Goal: Contribute content: Contribute content

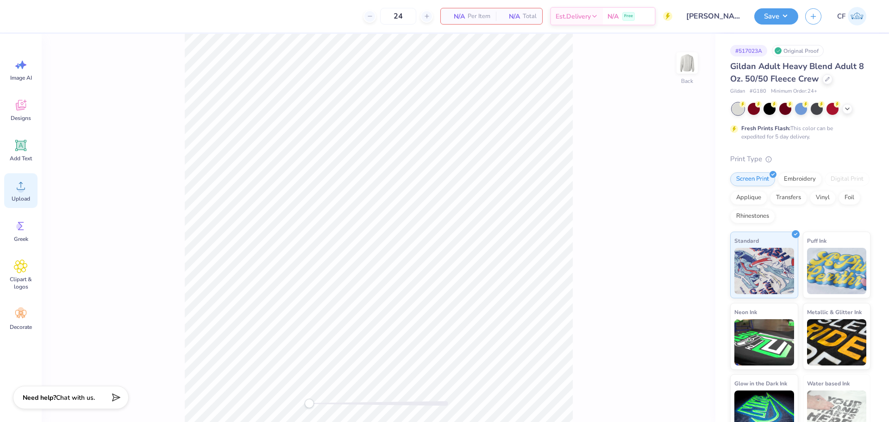
click at [28, 190] on div "Upload" at bounding box center [20, 190] width 33 height 35
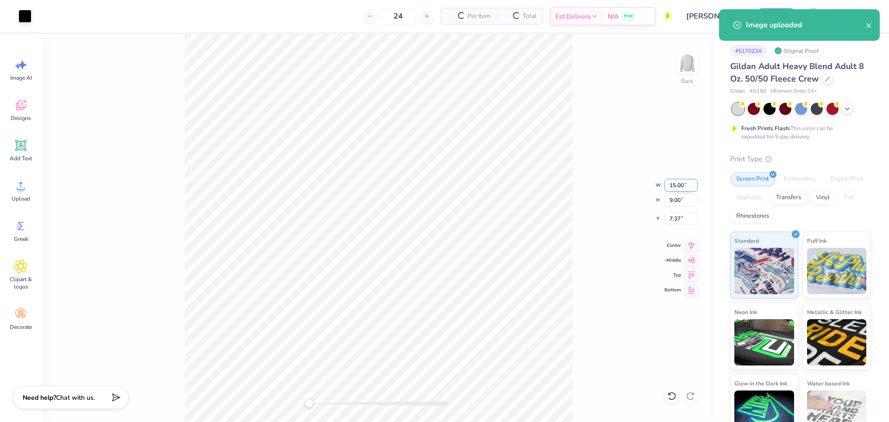
click at [682, 183] on input "15.00" at bounding box center [680, 185] width 33 height 13
type input "3.5"
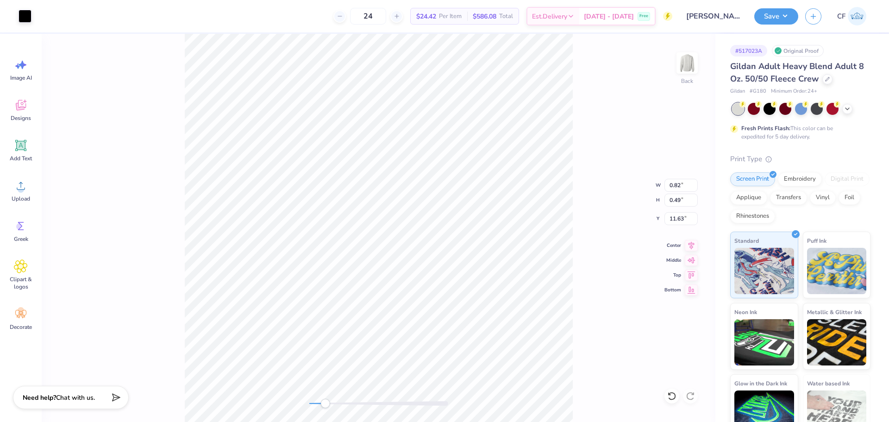
drag, startPoint x: 319, startPoint y: 403, endPoint x: 328, endPoint y: 402, distance: 8.8
click at [328, 402] on div "Accessibility label" at bounding box center [324, 402] width 9 height 9
click at [332, 411] on div "Back W 0.82 0.82 " H 0.49 0.49 " Y 11.63 11.63 " Center Middle Top Bottom" at bounding box center [378, 228] width 673 height 388
click at [25, 149] on icon at bounding box center [20, 145] width 11 height 11
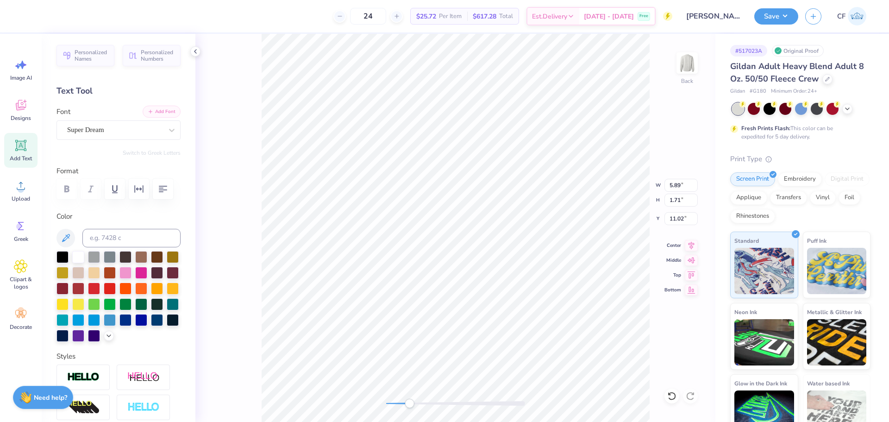
click at [160, 112] on button "Add Font" at bounding box center [162, 112] width 38 height 12
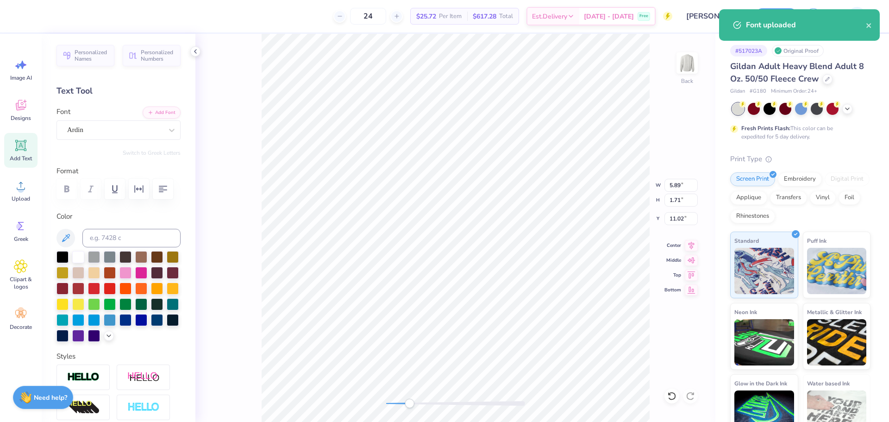
scroll to position [8, 1]
type textarea "607"
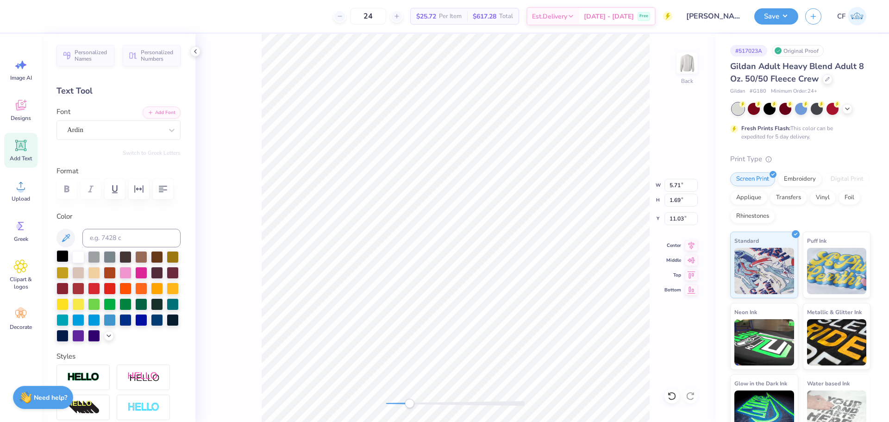
click at [64, 258] on div at bounding box center [62, 256] width 12 height 12
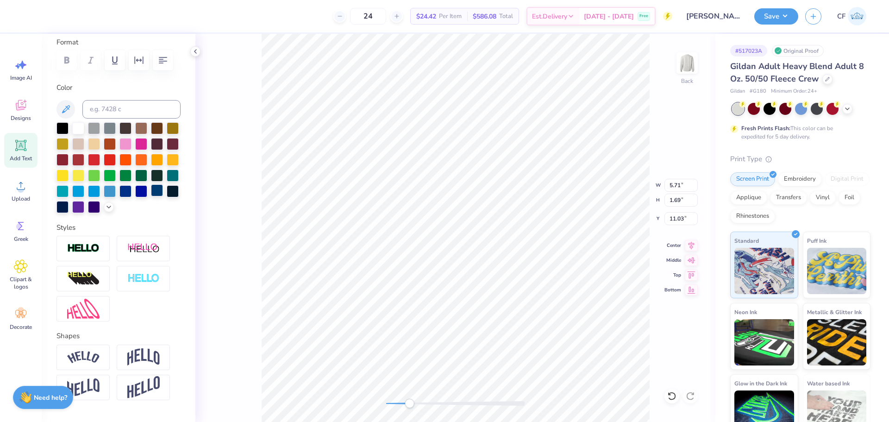
scroll to position [169, 0]
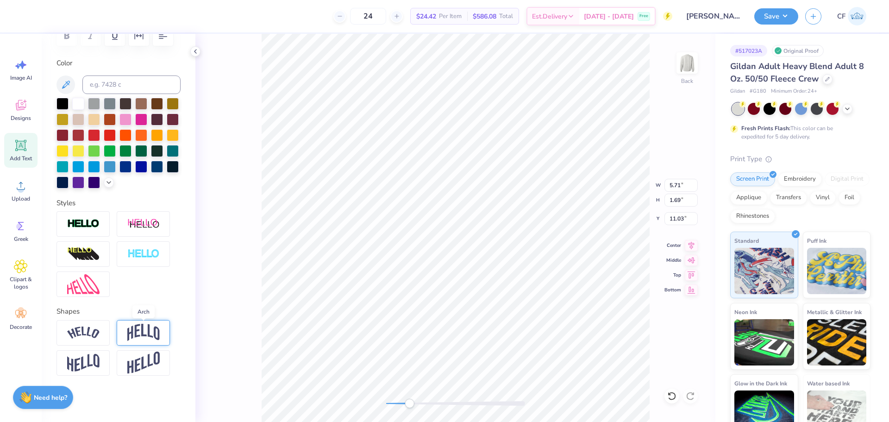
click at [141, 333] on img at bounding box center [143, 333] width 32 height 18
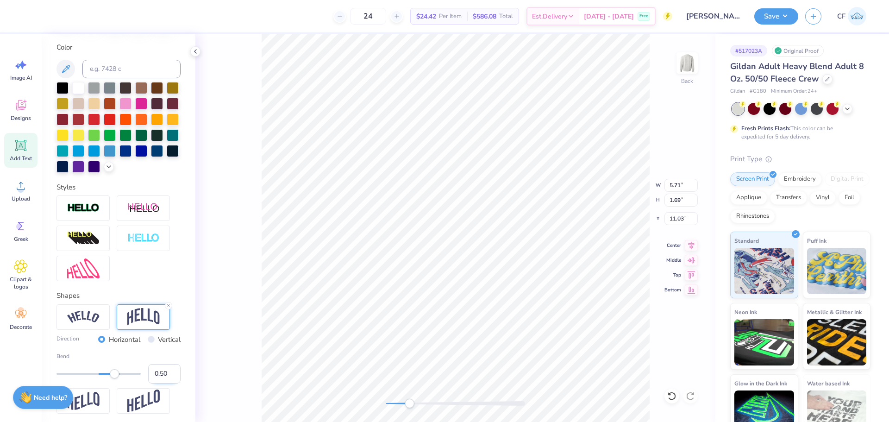
click at [156, 383] on input "0.50" at bounding box center [164, 373] width 32 height 19
type input "0.530"
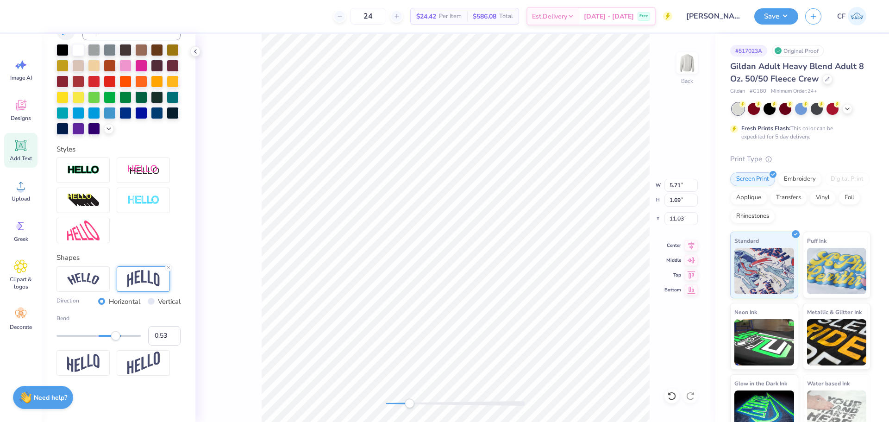
scroll to position [215, 0]
click at [155, 345] on input "0.53" at bounding box center [164, 335] width 32 height 19
type input "0.3"
type input "6.72"
type input "4.03"
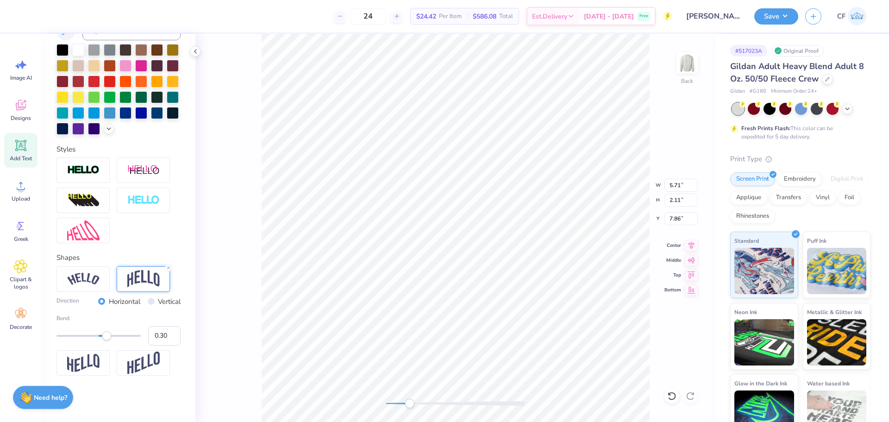
type input "3.00"
type input "5.71"
type input "2.11"
type input "9.00"
click at [673, 185] on input "5.71" at bounding box center [680, 185] width 33 height 13
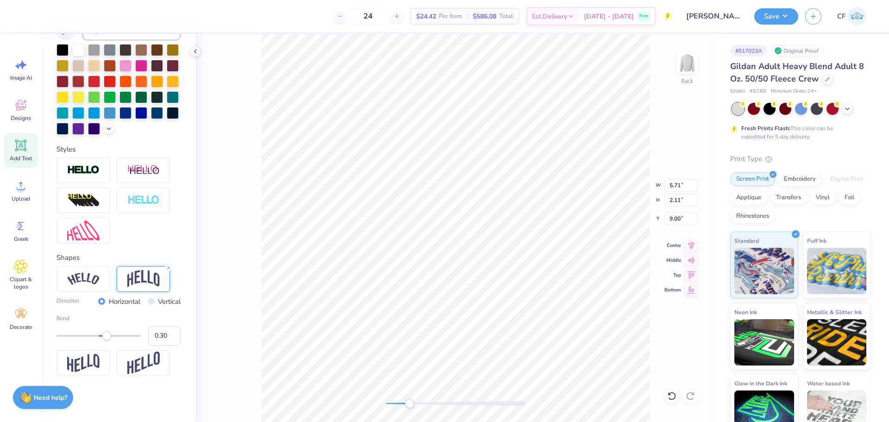
type input "6.72"
type input "4.03"
type input "3.00"
type input "5.71"
type input "2.11"
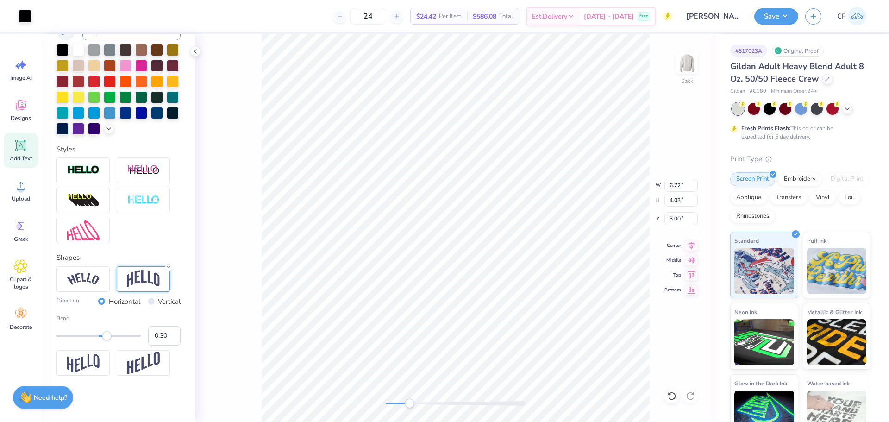
type input "9.00"
type input "5.50"
type input "3.30"
type input "4.47"
type input "1.43"
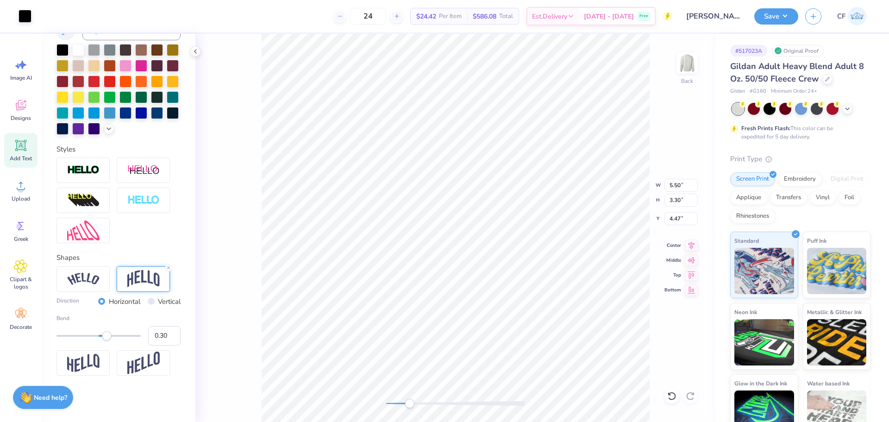
type input "1.60"
type input "4.64"
type input "1.59"
type input "1.67"
type input "4.72"
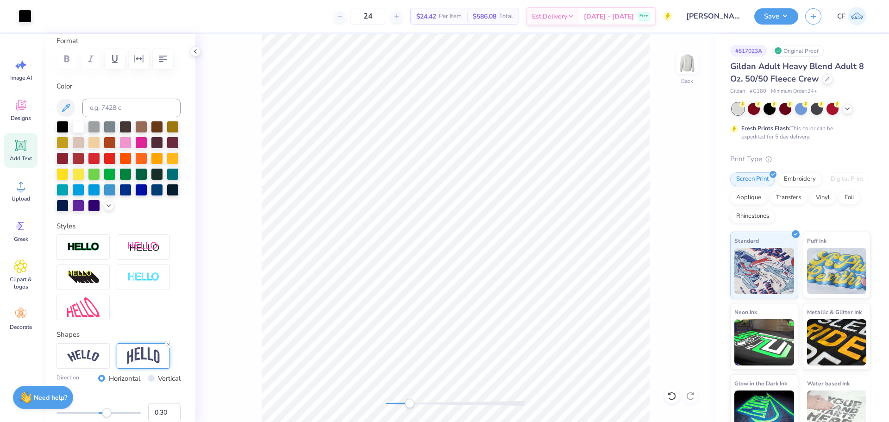
scroll to position [123, 0]
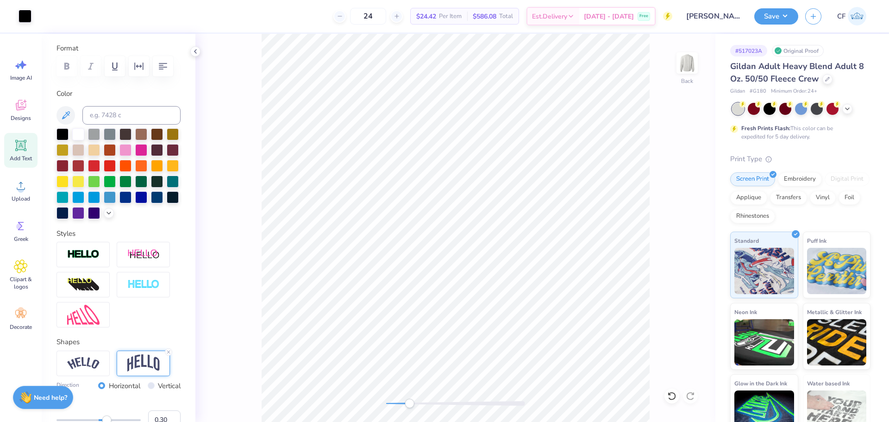
click at [12, 145] on div "Add Text" at bounding box center [20, 150] width 33 height 35
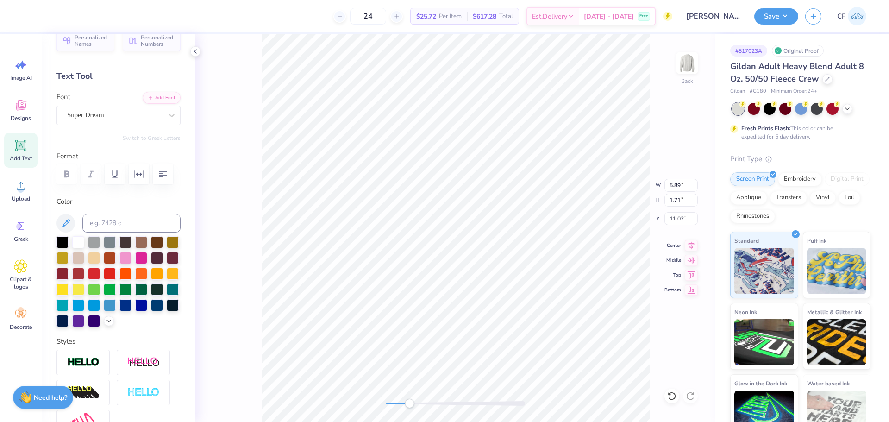
scroll to position [0, 0]
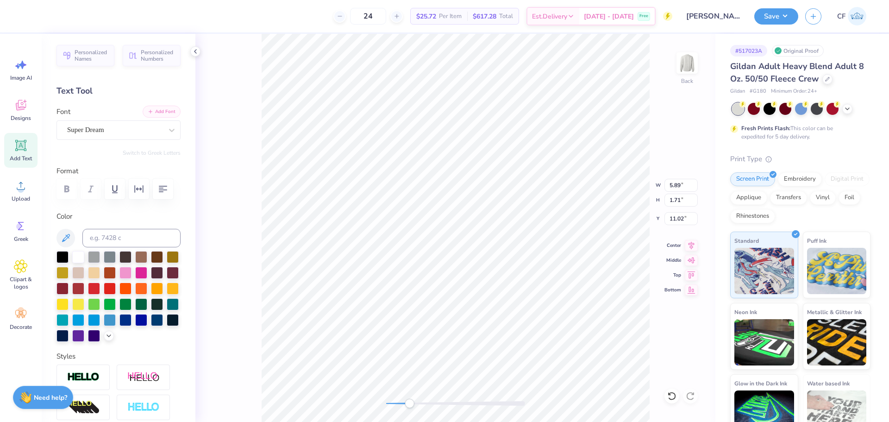
click at [159, 116] on button "Add Font" at bounding box center [162, 112] width 38 height 12
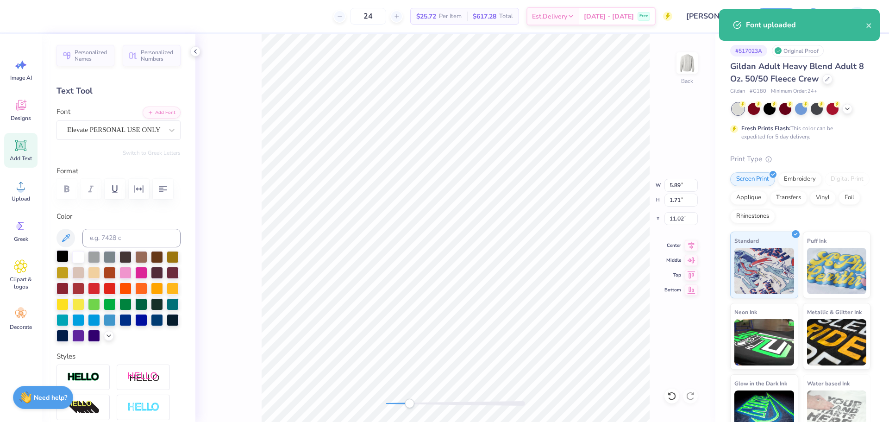
click at [61, 256] on div at bounding box center [62, 256] width 12 height 12
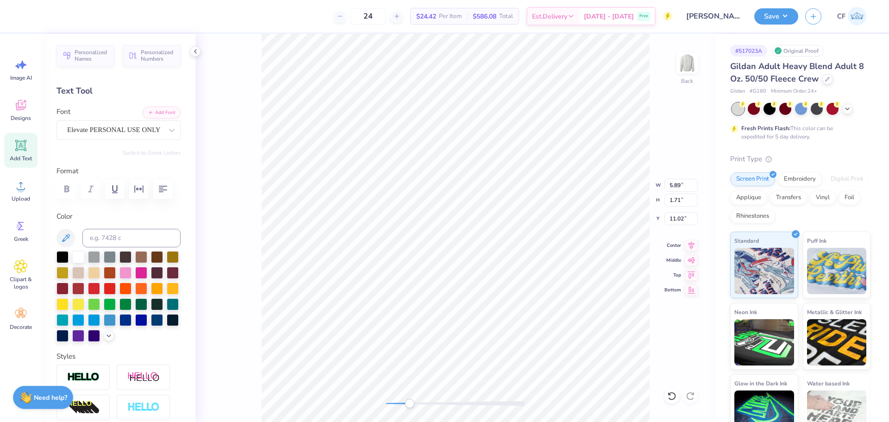
scroll to position [8, 2]
type textarea "Game Day"
click at [509, 321] on li "Group" at bounding box center [516, 320] width 73 height 18
type input "14.66"
type input "2.29"
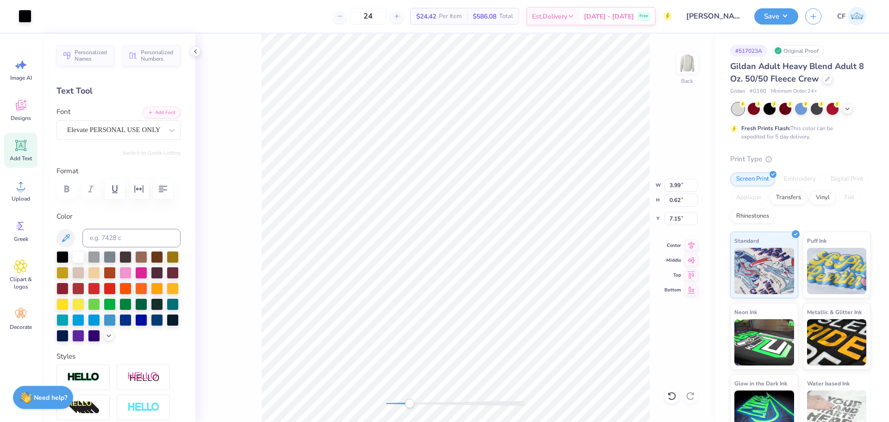
type input "9.88"
type input "3.99"
type input "0.62"
type input "7.15"
drag, startPoint x: 407, startPoint y: 404, endPoint x: 398, endPoint y: 405, distance: 9.4
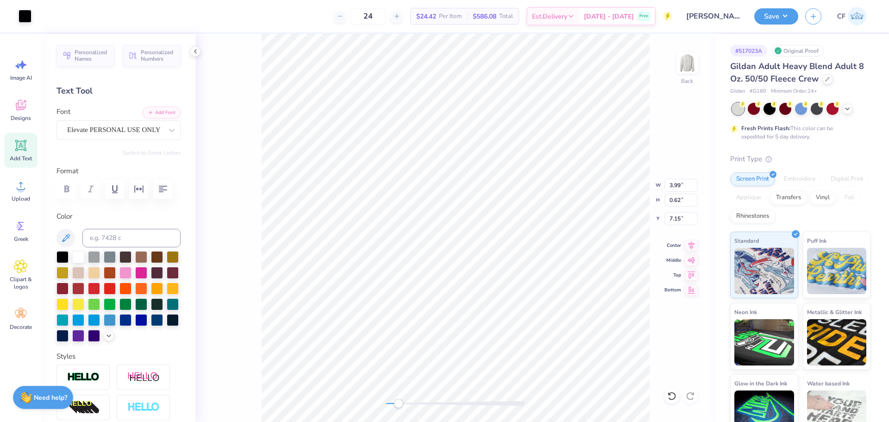
click at [398, 405] on div "Accessibility label" at bounding box center [397, 402] width 9 height 9
type input "14.66"
type input "2.29"
type input "9.88"
click at [420, 410] on div "Back W 14.66 14.66 " H 2.29 2.29 " Y 9.88 9.88 " Center Middle Top Bottom" at bounding box center [455, 228] width 520 height 388
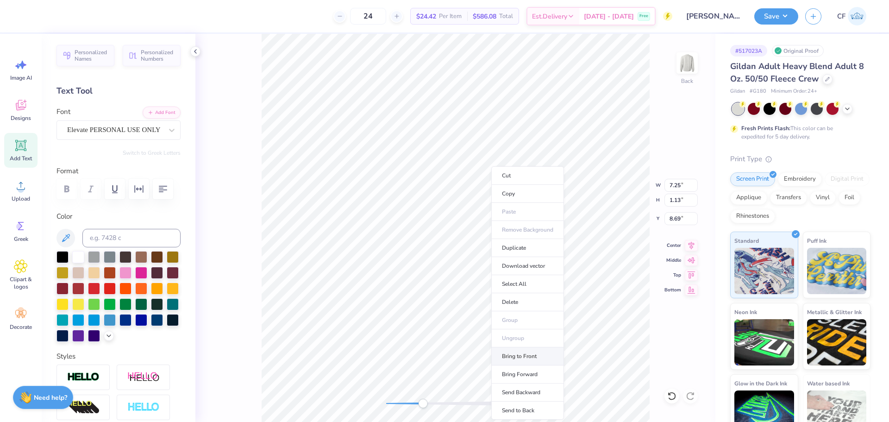
click at [518, 358] on li "Bring to Front" at bounding box center [527, 356] width 73 height 18
type input "3.99"
type input "0.62"
type input "7.15"
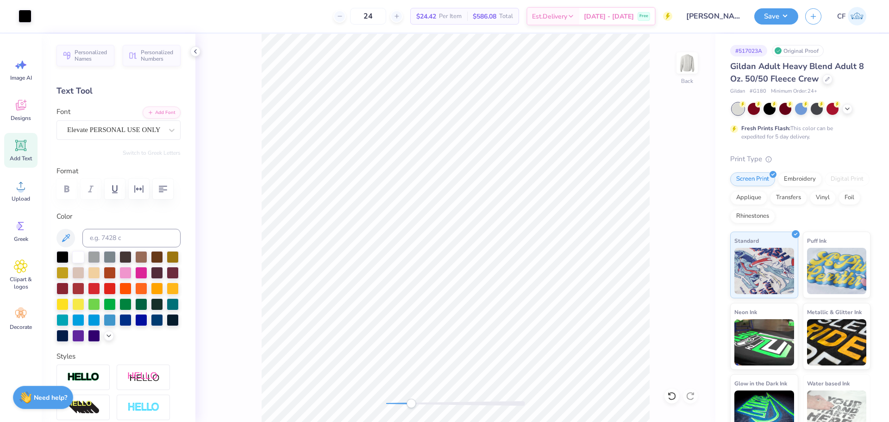
drag, startPoint x: 424, startPoint y: 402, endPoint x: 411, endPoint y: 399, distance: 13.7
click at [411, 399] on div "Accessibility label" at bounding box center [410, 402] width 9 height 9
click at [31, 154] on div "Add Text" at bounding box center [20, 150] width 33 height 35
type input "5.89"
type input "1.71"
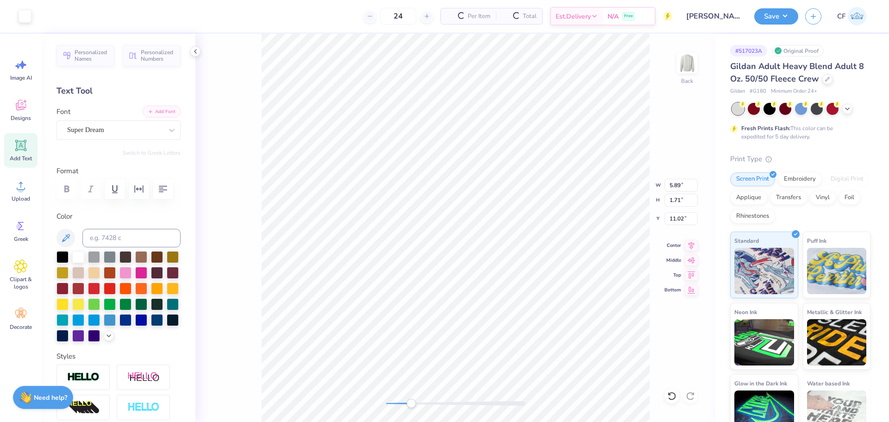
type input "11.02"
click at [157, 113] on button "Add Font" at bounding box center [162, 112] width 38 height 12
click at [482, 324] on li "Group" at bounding box center [497, 320] width 73 height 18
drag, startPoint x: 407, startPoint y: 404, endPoint x: 389, endPoint y: 399, distance: 18.6
click at [389, 400] on div "Accessibility label" at bounding box center [389, 402] width 9 height 9
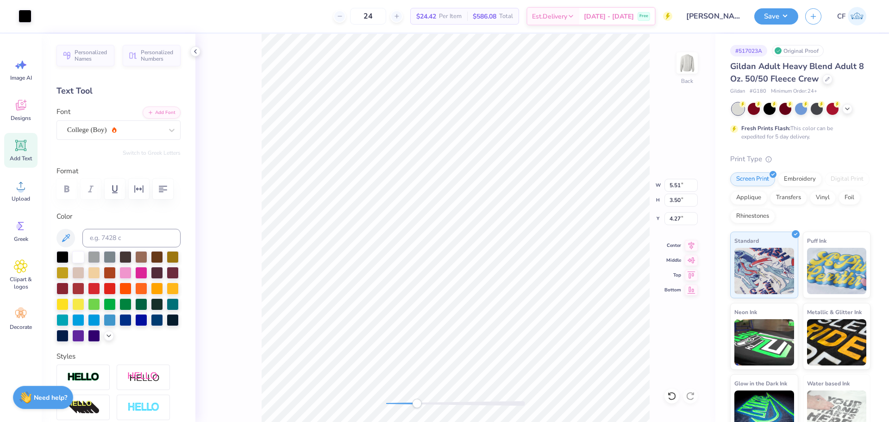
click at [417, 419] on div "Back W 5.51 5.51 " H 3.50 3.50 " Y 4.27 4.27 " Center Middle Top Bottom" at bounding box center [455, 228] width 520 height 388
click at [377, 381] on div "Back W 5.51 5.51 " H 3.50 3.50 " Y 4.27 4.27 " Center Middle Top Bottom" at bounding box center [455, 228] width 520 height 388
click at [681, 70] on img at bounding box center [686, 62] width 37 height 37
click at [16, 193] on div "Upload" at bounding box center [20, 190] width 33 height 35
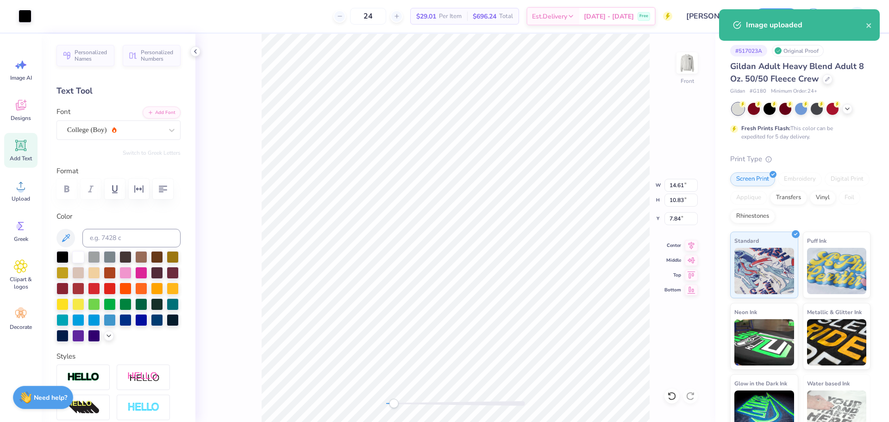
drag, startPoint x: 389, startPoint y: 403, endPoint x: 395, endPoint y: 401, distance: 6.3
click at [394, 402] on div "Accessibility label" at bounding box center [393, 402] width 9 height 9
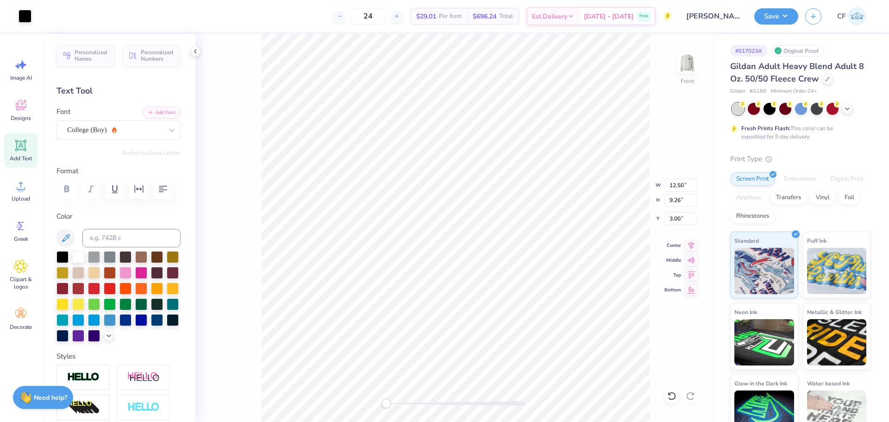
click at [370, 391] on div "Front W 12.50 12.50 " H 9.26 9.26 " Y 3.00 3.00 " Center Middle Top Bottom" at bounding box center [455, 228] width 520 height 388
click at [372, 392] on div "Front" at bounding box center [455, 228] width 520 height 388
click at [772, 13] on button "Save" at bounding box center [776, 15] width 44 height 16
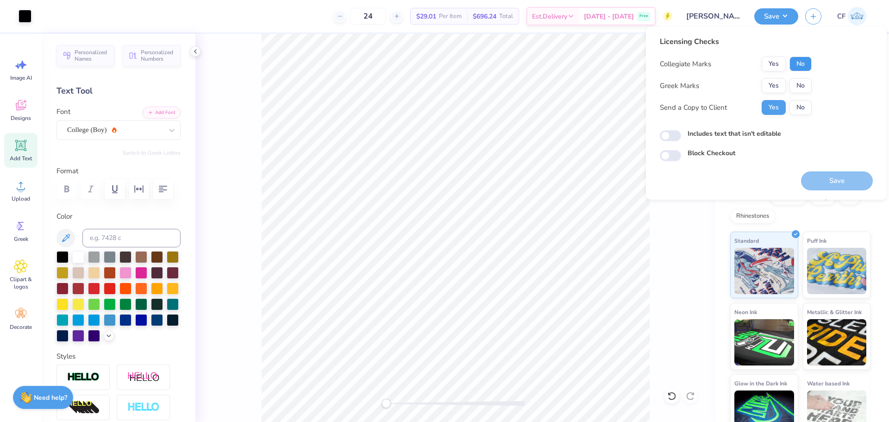
click at [797, 61] on button "No" at bounding box center [800, 63] width 22 height 15
click at [774, 83] on button "Yes" at bounding box center [773, 85] width 24 height 15
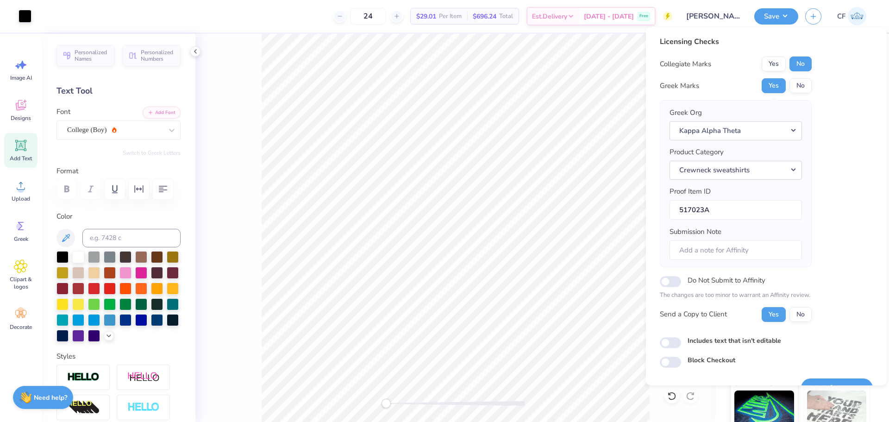
scroll to position [21, 0]
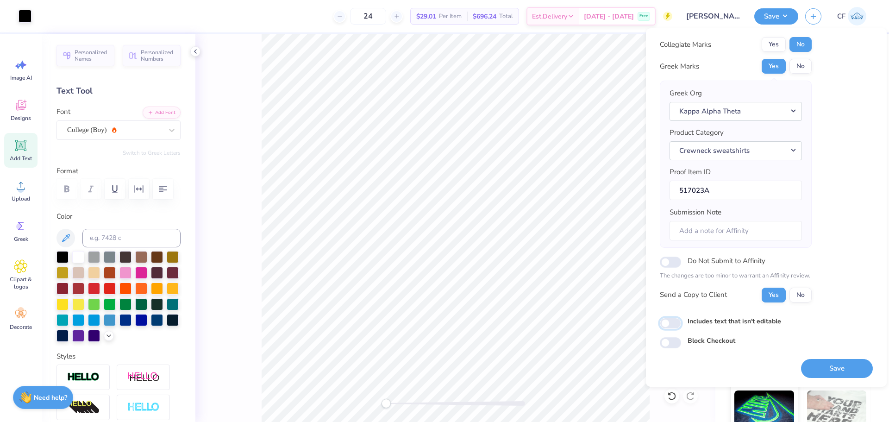
click at [680, 321] on input "Includes text that isn't editable" at bounding box center [670, 322] width 21 height 11
checkbox input "true"
click at [822, 373] on button "Save" at bounding box center [837, 368] width 72 height 19
